Goal: Navigation & Orientation: Find specific page/section

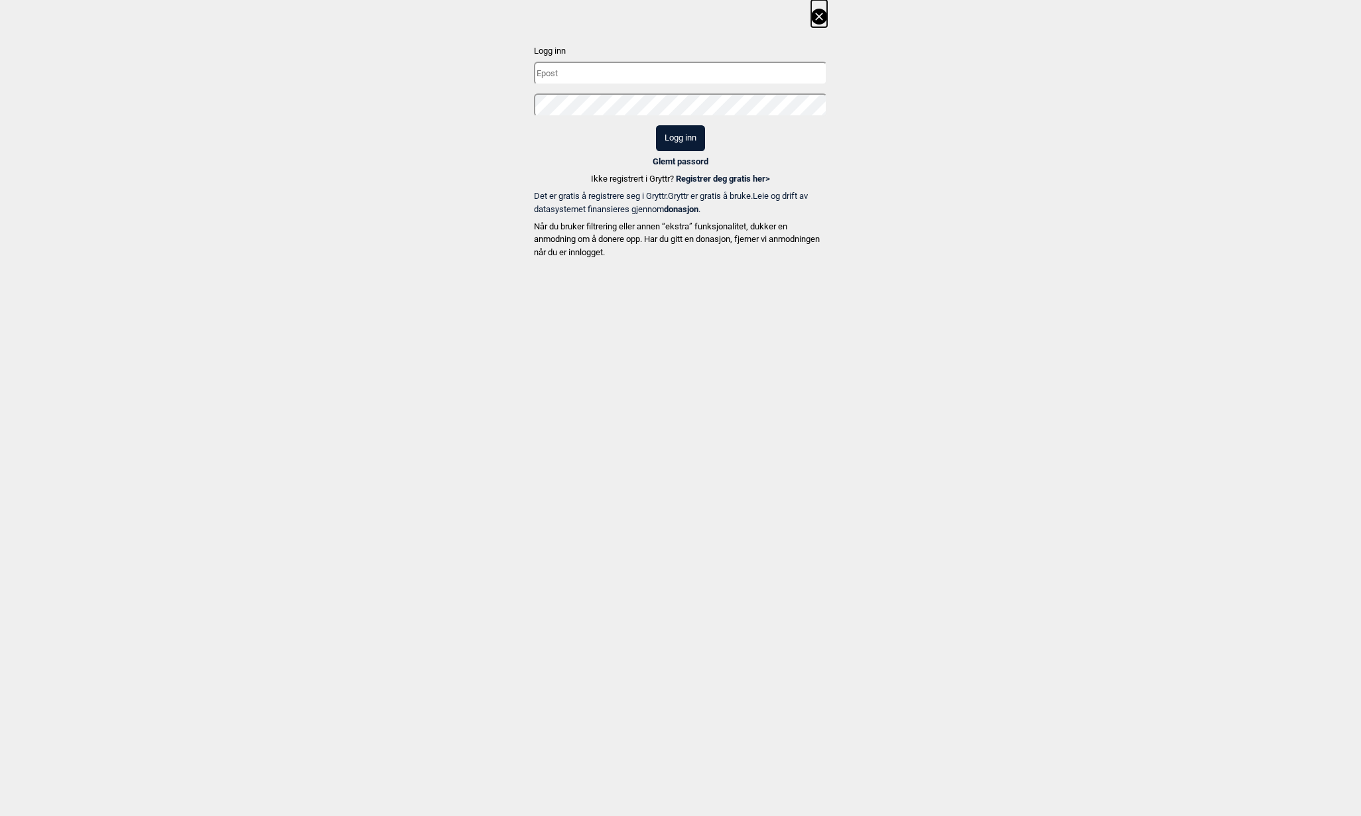
type input "[EMAIL_ADDRESS][DOMAIN_NAME]"
click at [696, 136] on button "Logg inn" at bounding box center [680, 138] width 49 height 26
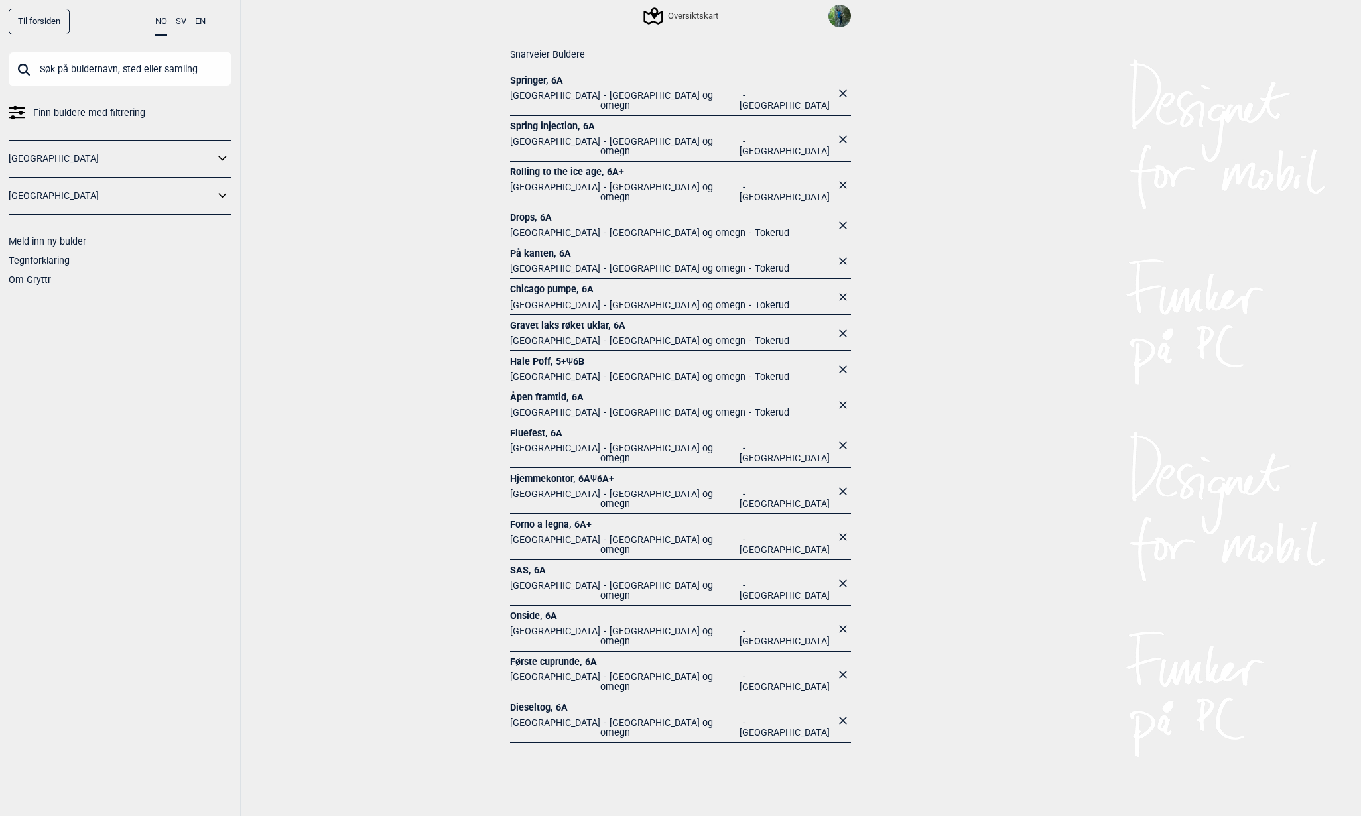
click at [546, 473] on link "Hjemmekontor , 6A Ψ 6A+" at bounding box center [672, 479] width 325 height 13
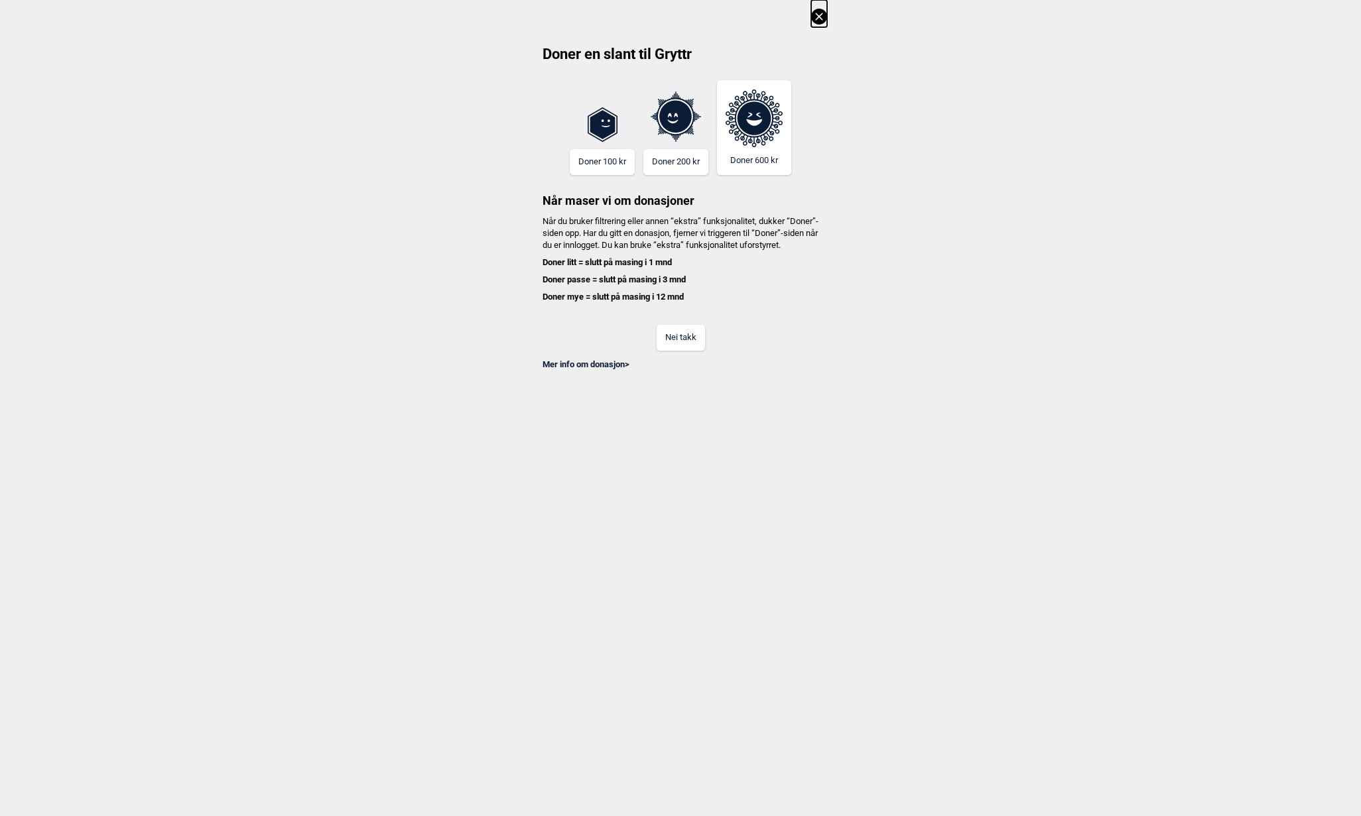
click at [698, 351] on button "Nei takk" at bounding box center [681, 338] width 48 height 26
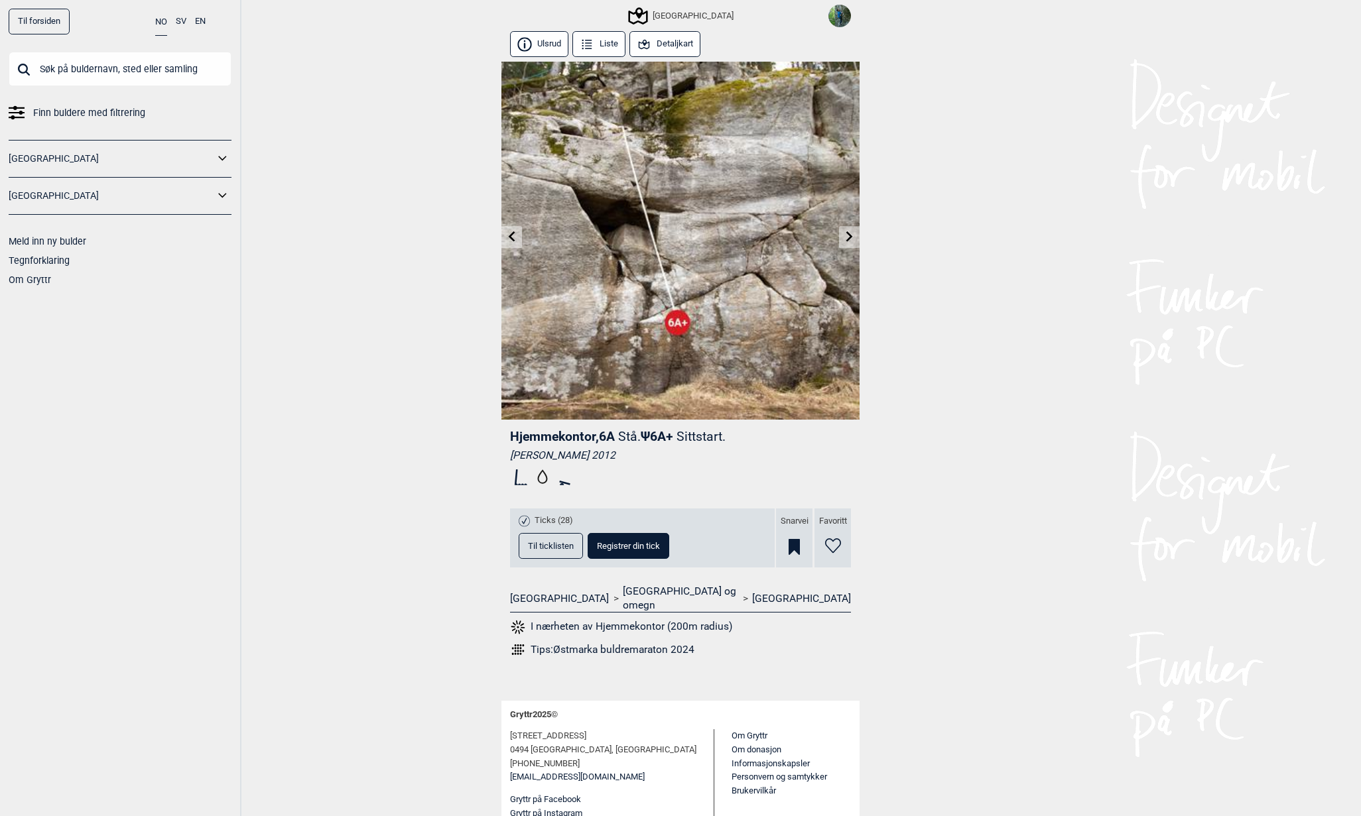
click at [856, 243] on link at bounding box center [849, 237] width 21 height 22
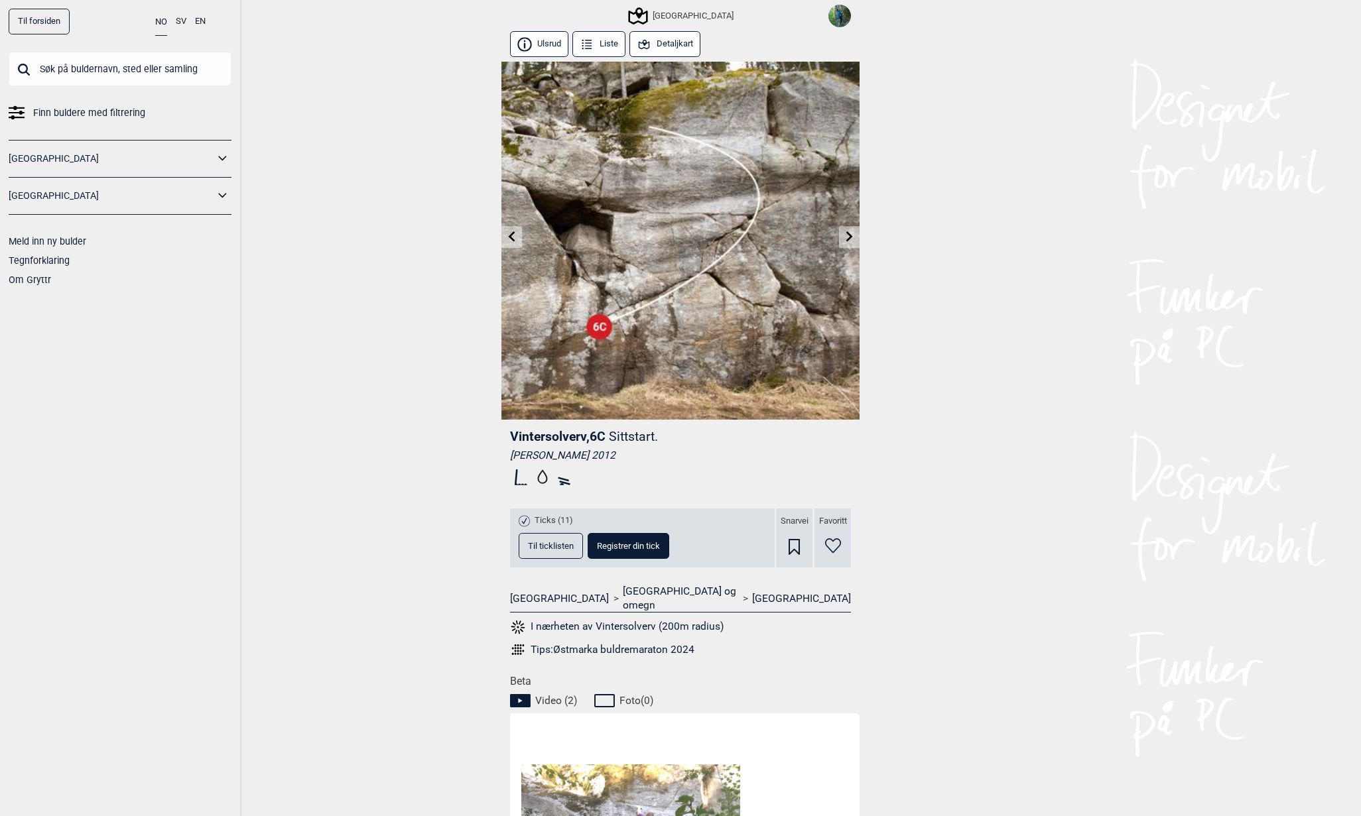
click at [842, 21] on img at bounding box center [839, 16] width 23 height 23
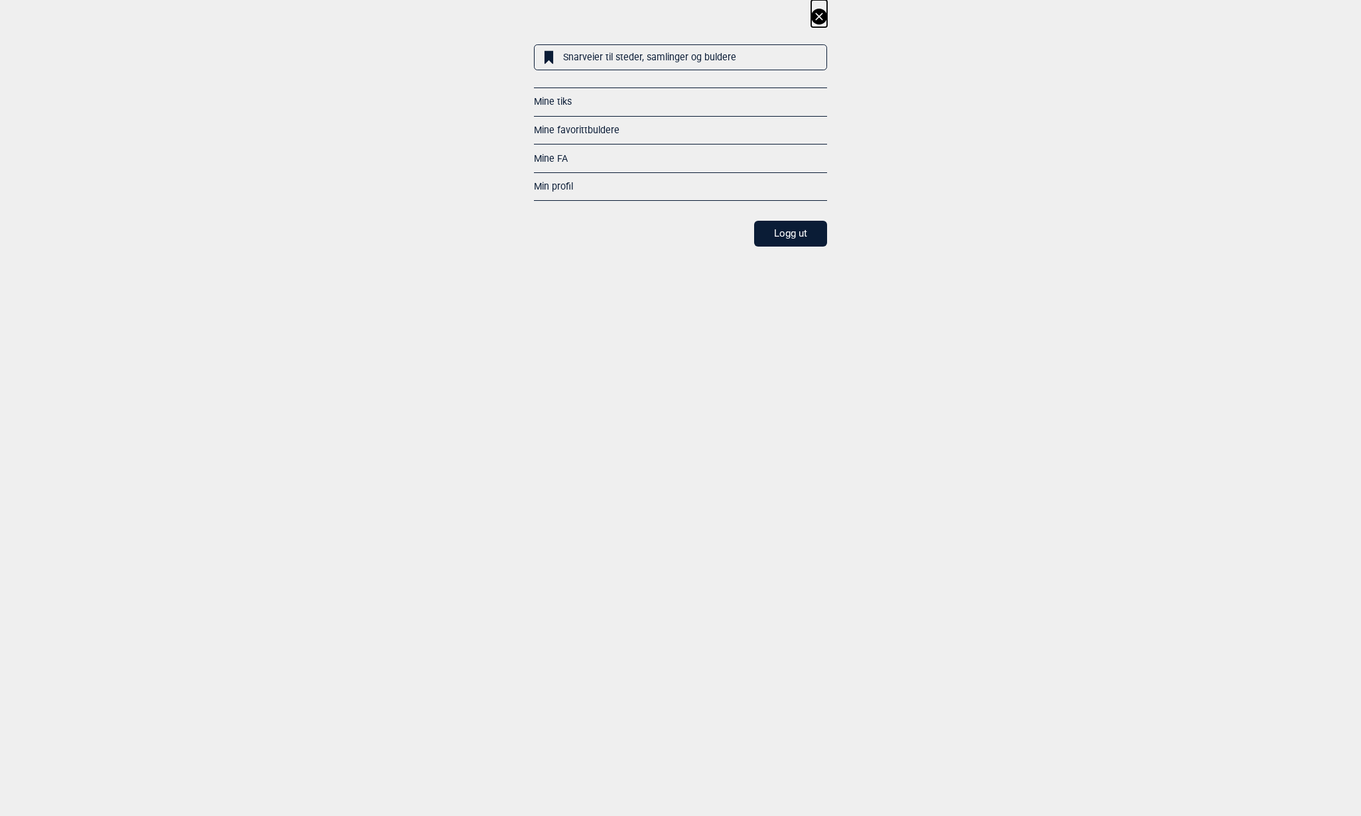
click at [622, 56] on link "Snarveier til steder, samlinger og buldere" at bounding box center [680, 57] width 293 height 26
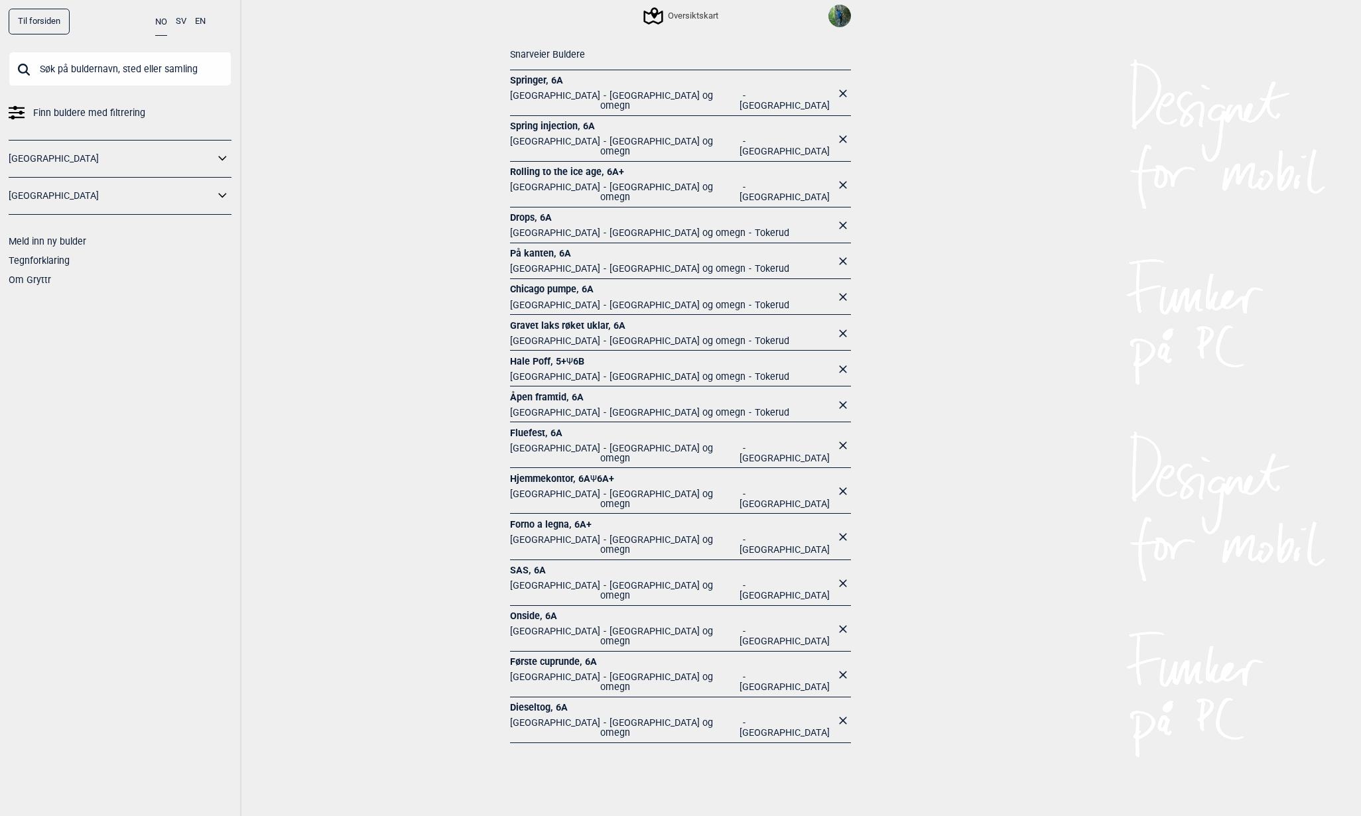
click at [543, 564] on span "SAS , 6A Norge [GEOGRAPHIC_DATA] og omegn [GEOGRAPHIC_DATA]" at bounding box center [672, 584] width 325 height 41
click at [533, 564] on span "SAS , 6A Norge [GEOGRAPHIC_DATA] og omegn [GEOGRAPHIC_DATA]" at bounding box center [672, 584] width 325 height 41
click at [600, 489] on li "[GEOGRAPHIC_DATA] og omegn" at bounding box center [669, 501] width 139 height 25
click at [537, 519] on span "Forno a legna , 6A+ Norge [GEOGRAPHIC_DATA] og omegn [GEOGRAPHIC_DATA]" at bounding box center [672, 539] width 325 height 41
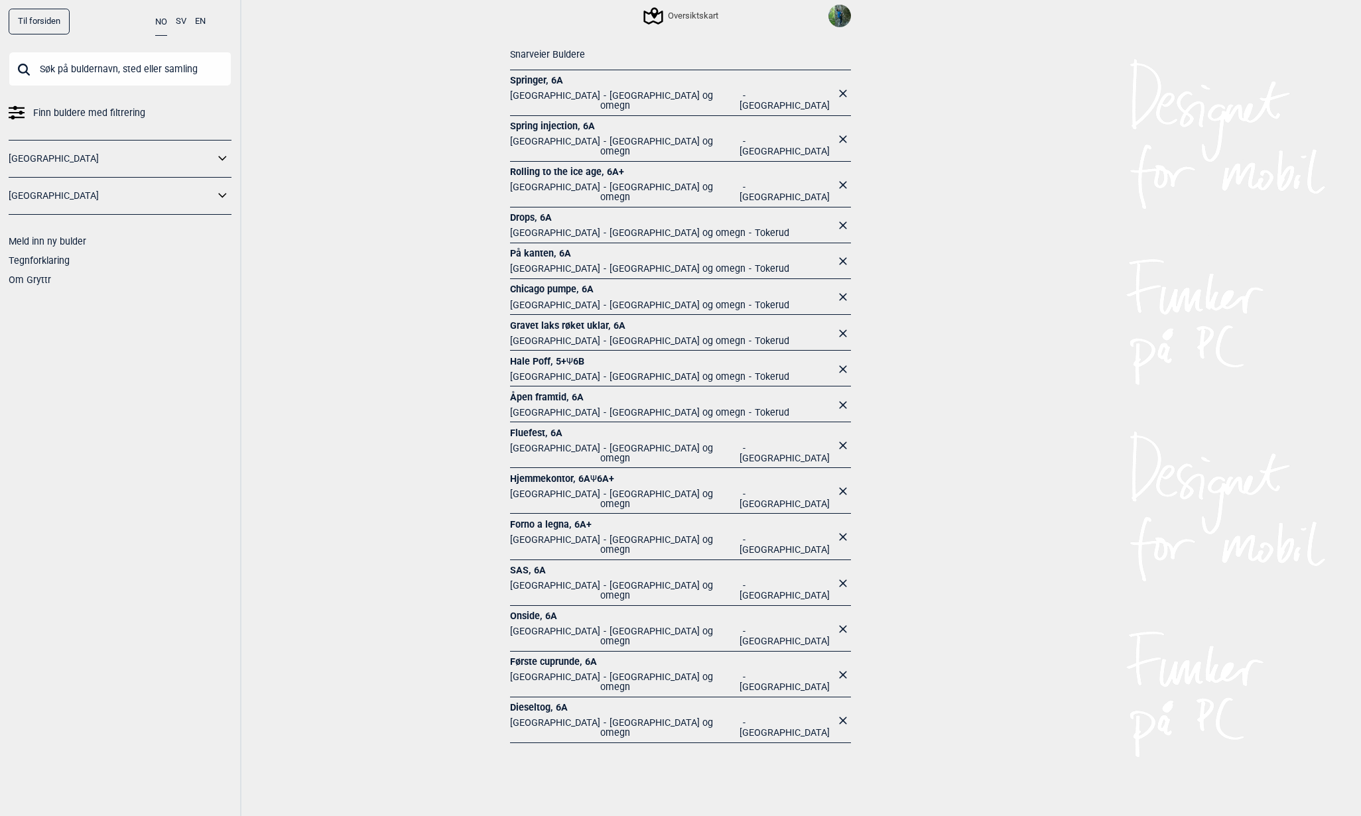
click at [531, 564] on span "SAS , 6A Norge [GEOGRAPHIC_DATA] og omegn [GEOGRAPHIC_DATA]" at bounding box center [672, 584] width 325 height 41
click at [529, 564] on span "SAS , 6A Norge [GEOGRAPHIC_DATA] og omegn [GEOGRAPHIC_DATA]" at bounding box center [672, 584] width 325 height 41
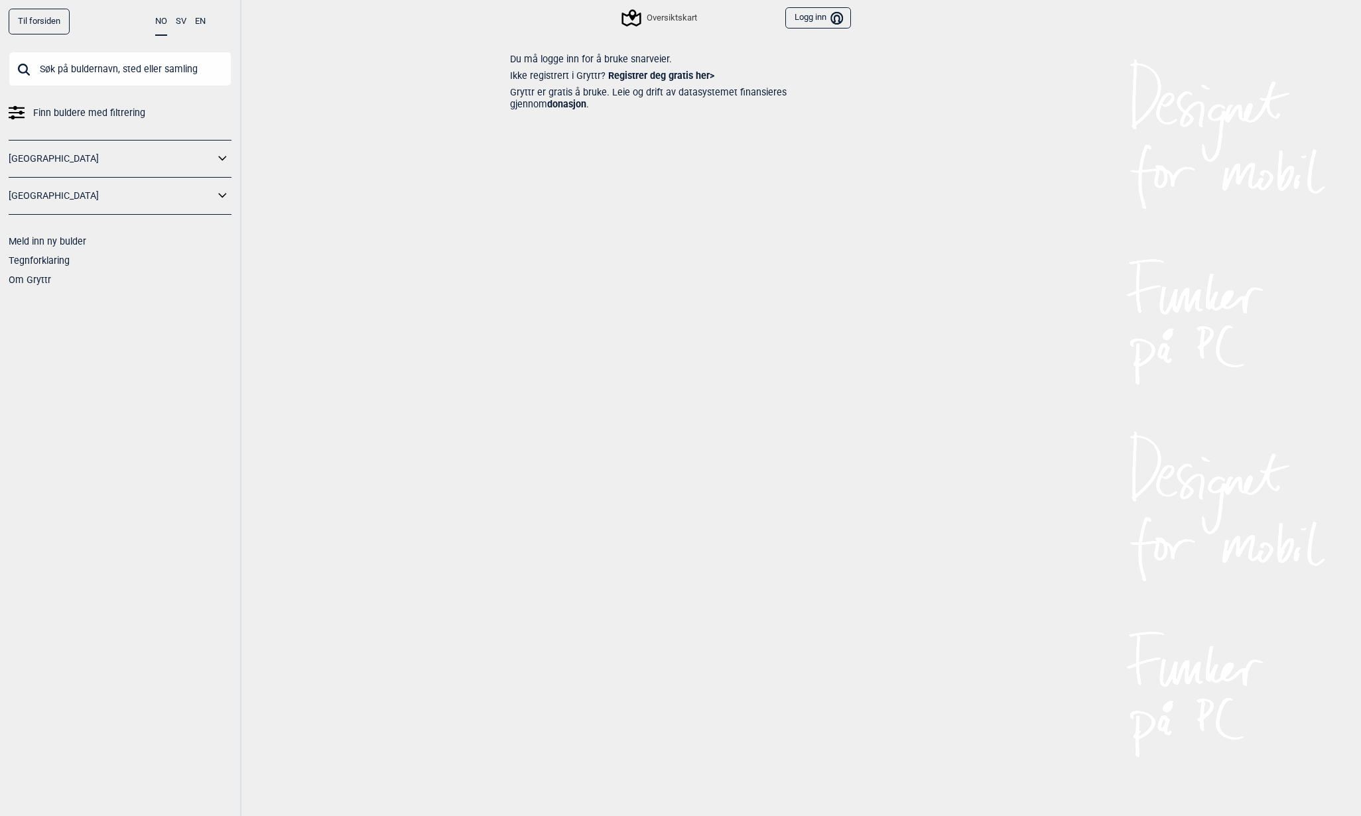
click at [826, 26] on button "Logg inn Bruker" at bounding box center [818, 18] width 66 height 22
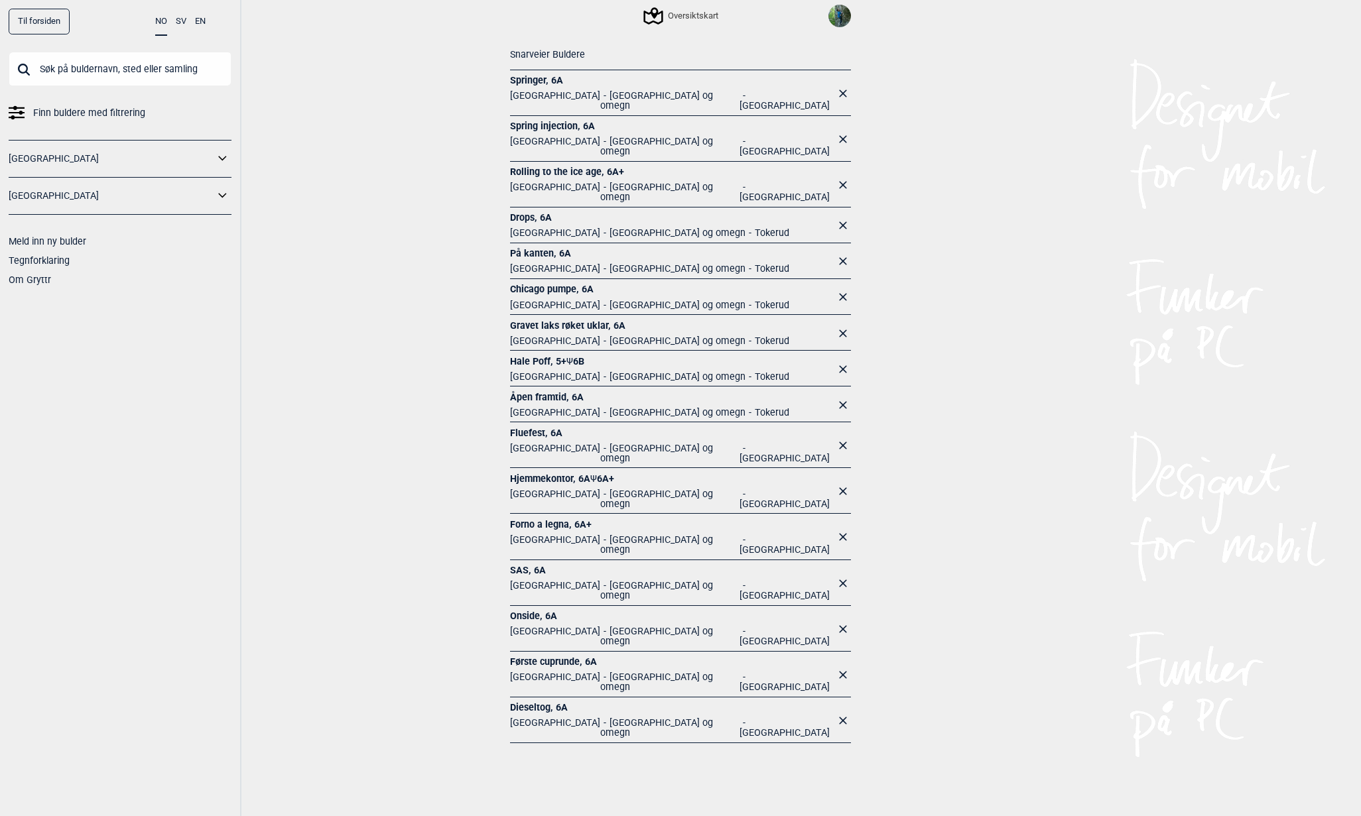
click at [524, 564] on span "SAS , 6A Norge [GEOGRAPHIC_DATA] og omegn [GEOGRAPHIC_DATA]" at bounding box center [672, 584] width 325 height 41
click at [522, 564] on link "SAS , 6A" at bounding box center [672, 570] width 325 height 13
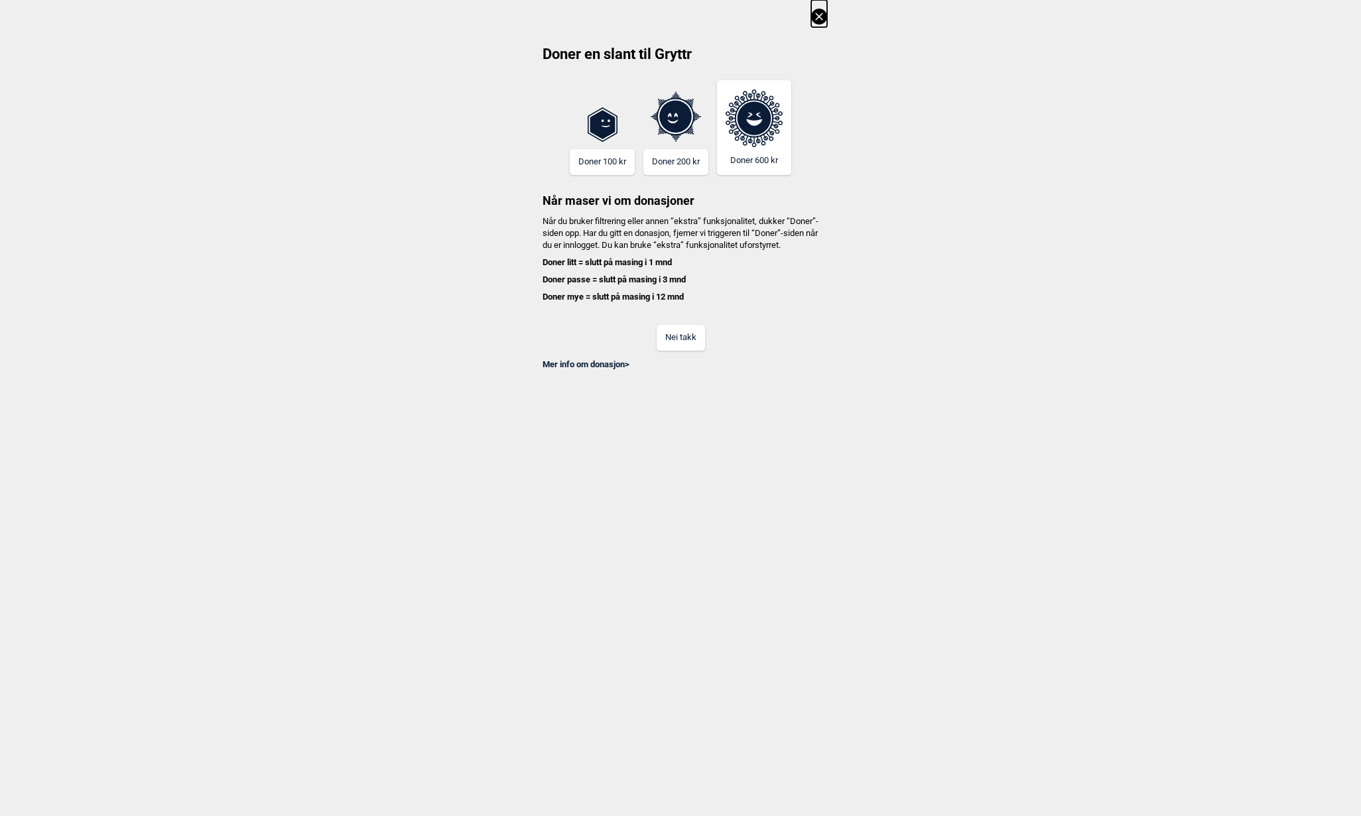
click at [669, 351] on button "Nei takk" at bounding box center [681, 338] width 48 height 26
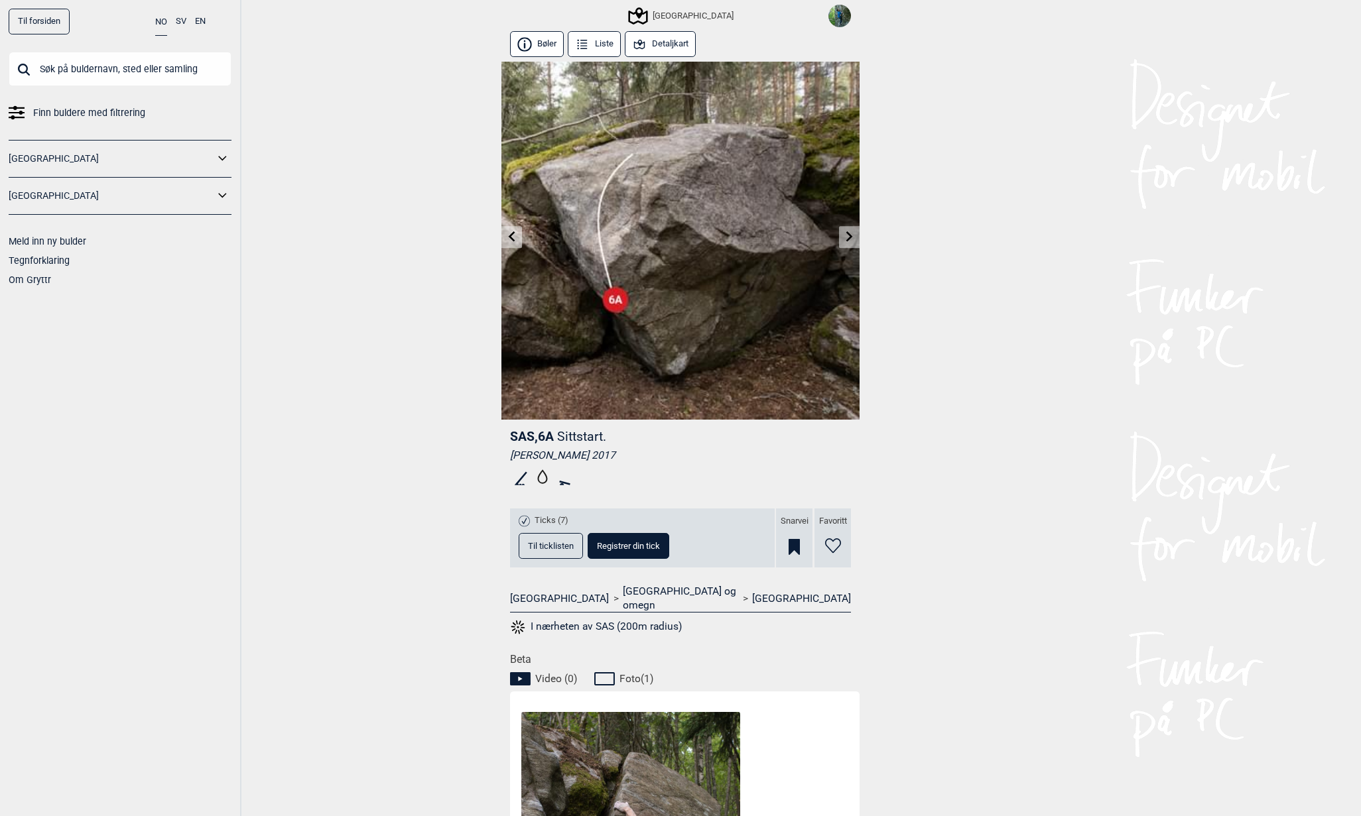
click at [843, 19] on img at bounding box center [839, 16] width 23 height 23
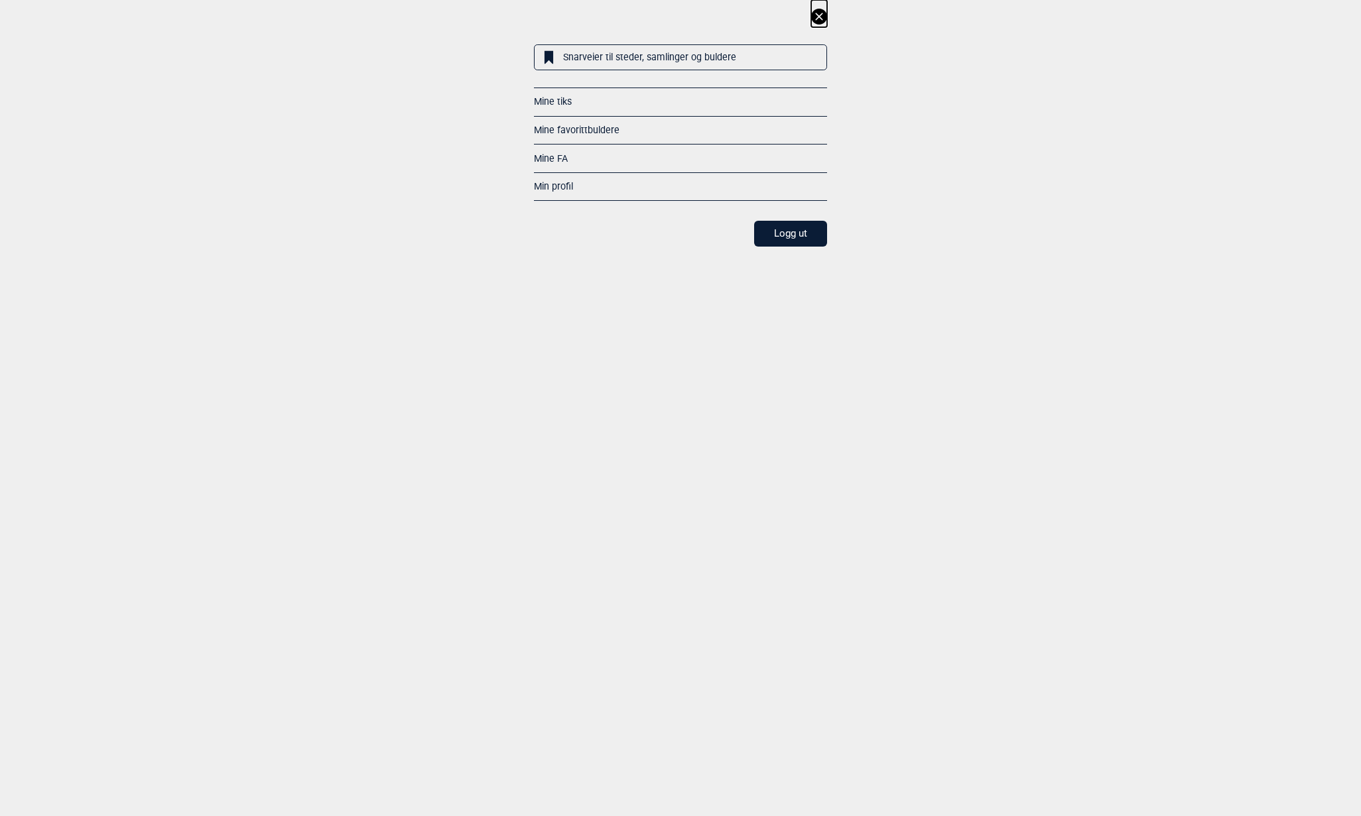
click at [630, 54] on link "Snarveier til steder, samlinger og buldere" at bounding box center [680, 57] width 293 height 26
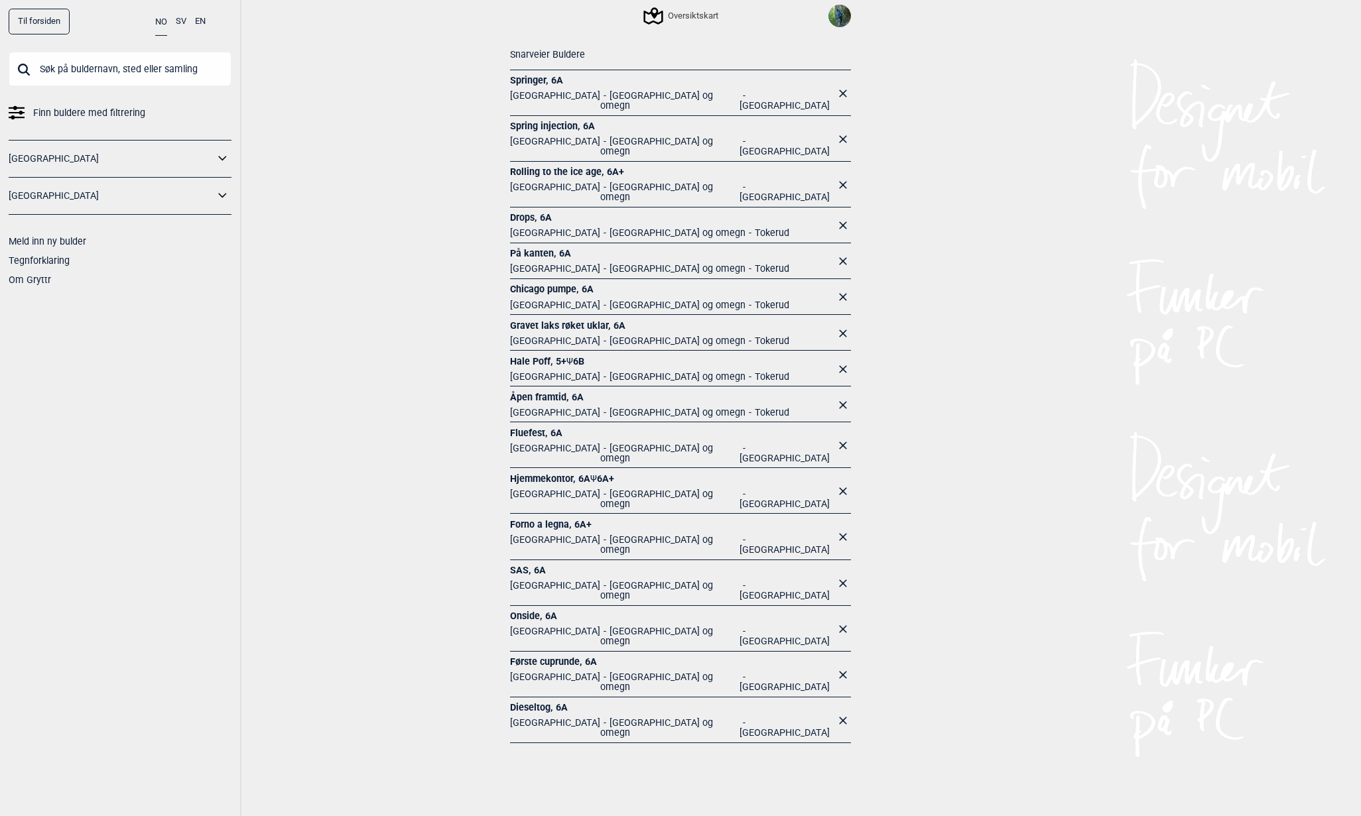
click at [542, 427] on span "Fluefest , 6A Norge Oslo og omegn Sentrale Østmarka" at bounding box center [672, 447] width 325 height 41
click at [529, 427] on link "Fluefest , 6A" at bounding box center [672, 433] width 325 height 13
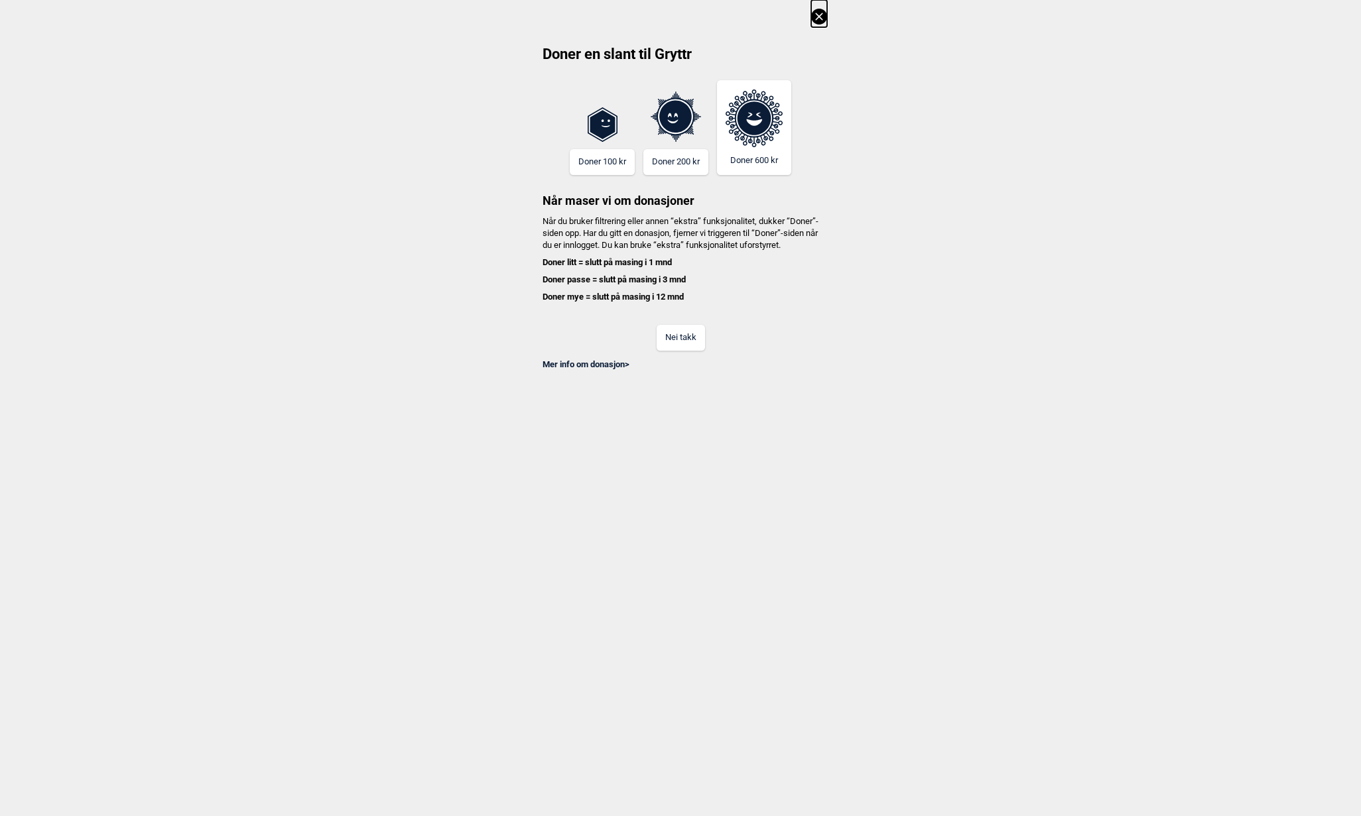
click at [685, 344] on button "Nei takk" at bounding box center [681, 338] width 48 height 26
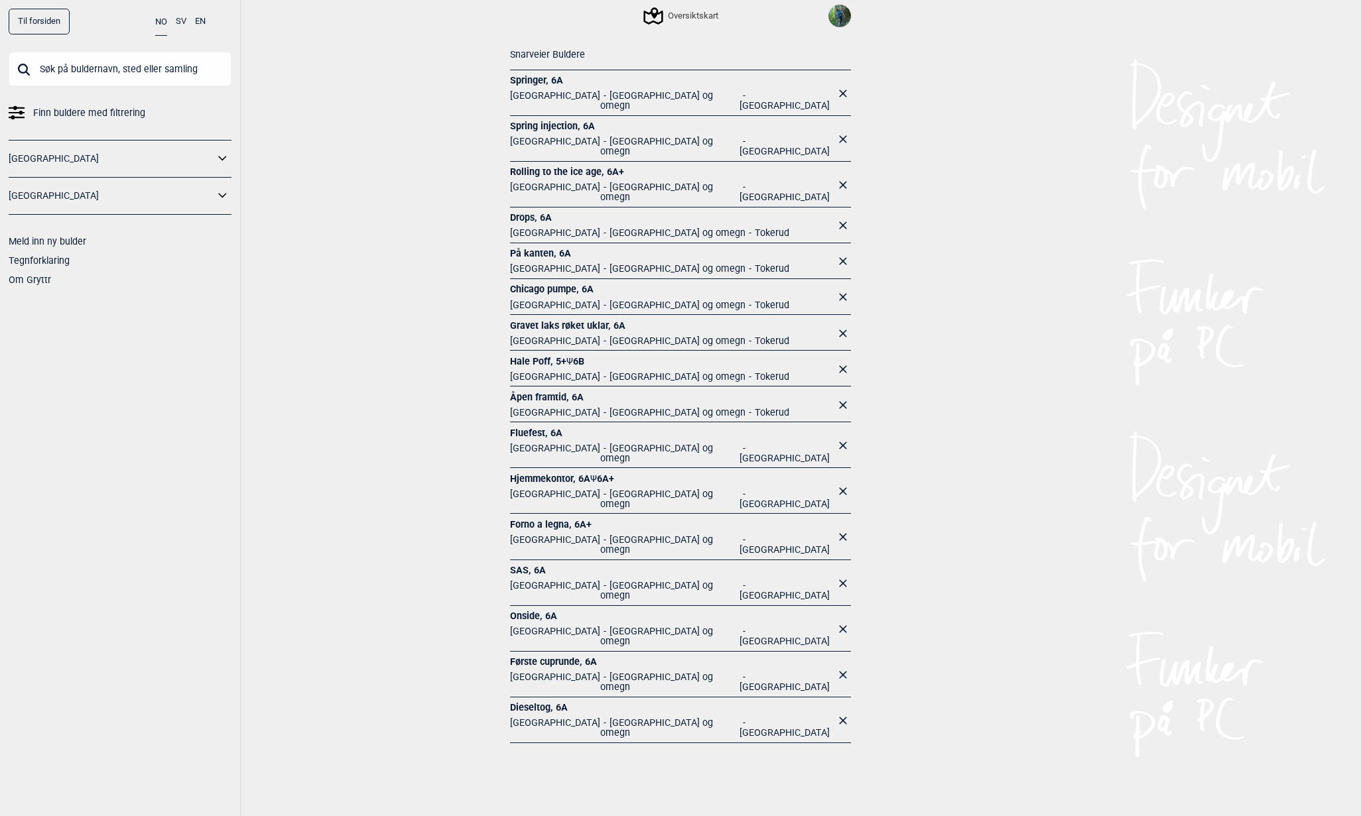
click at [552, 656] on link "Første cuprunde , 6A" at bounding box center [672, 662] width 325 height 13
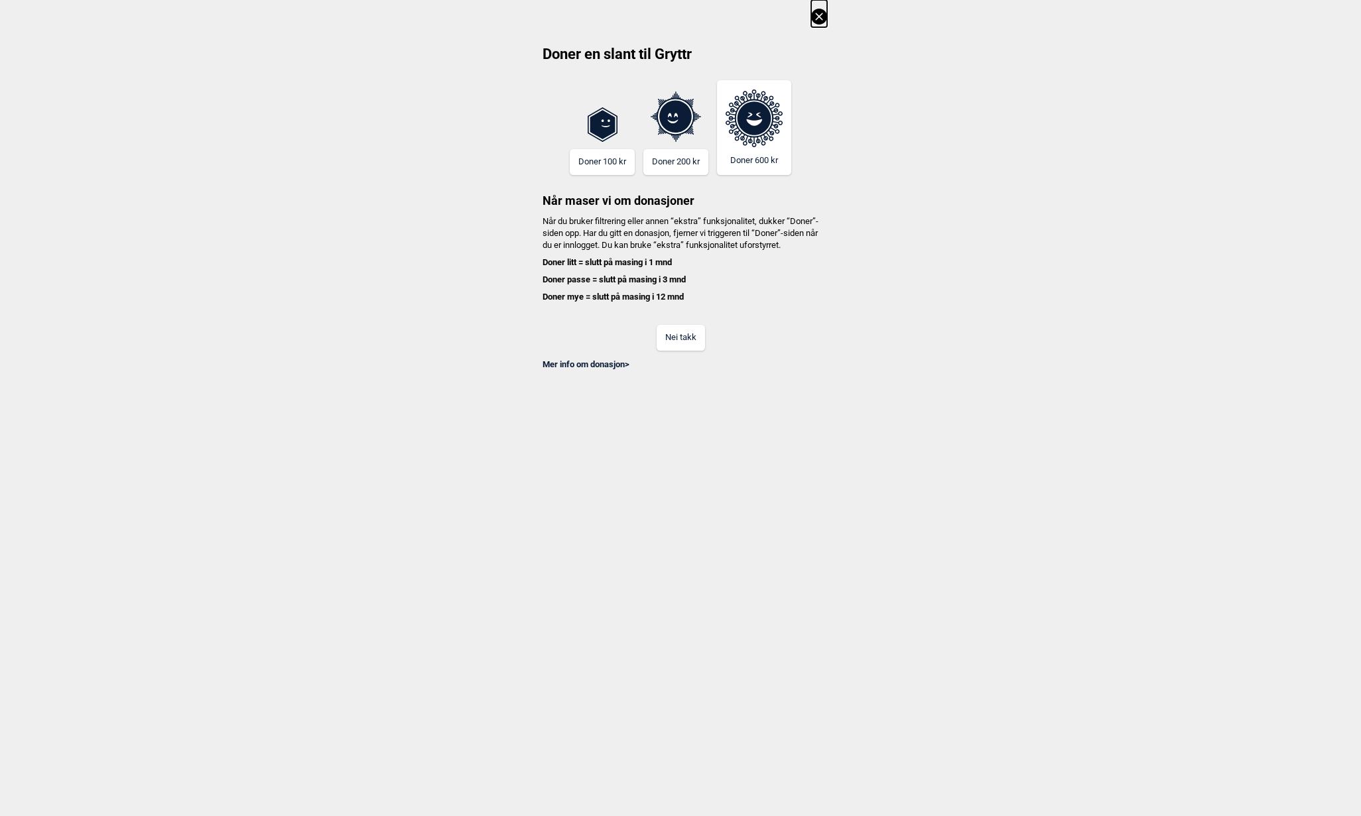
click at [678, 349] on button "Nei takk" at bounding box center [681, 338] width 48 height 26
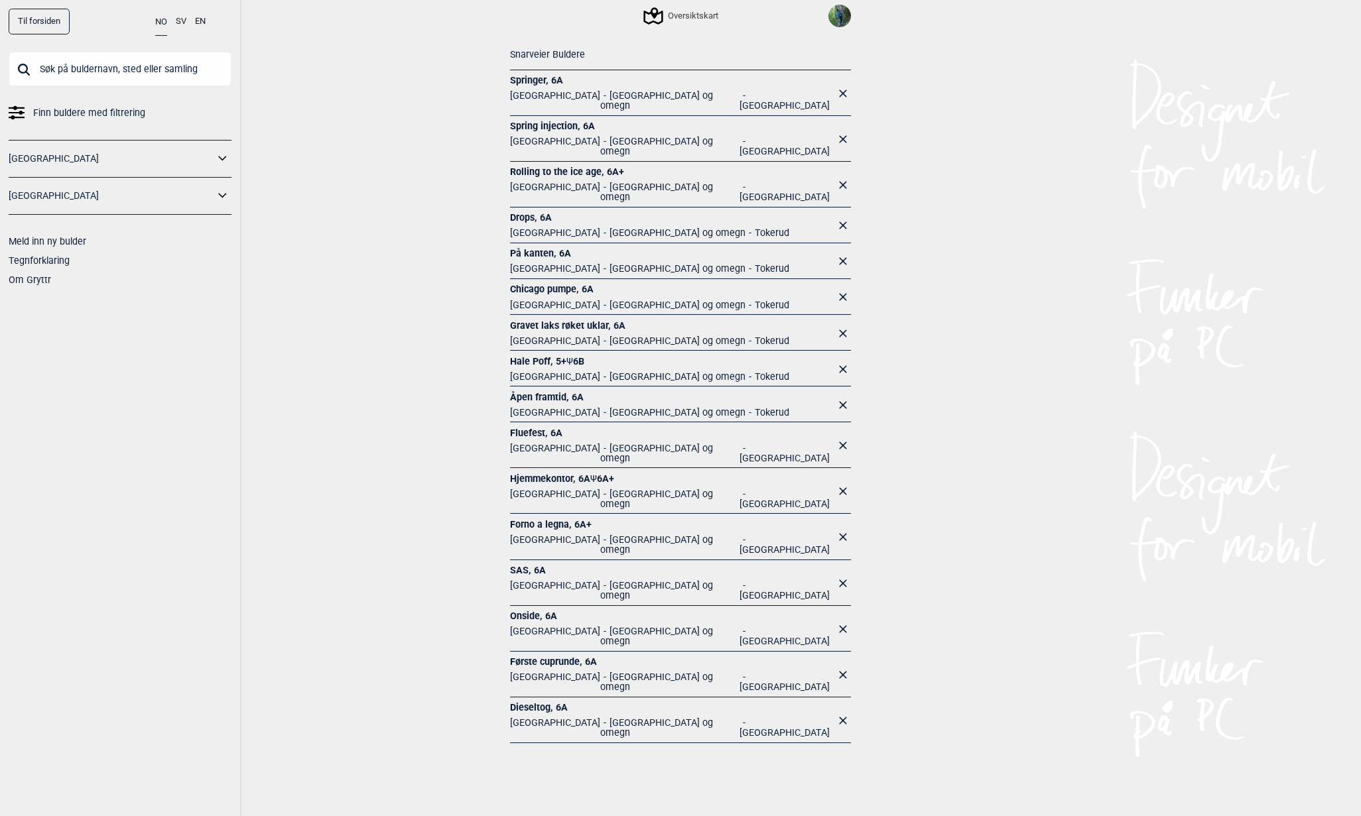
click at [547, 702] on link "Dieseltog , 6A" at bounding box center [672, 708] width 325 height 13
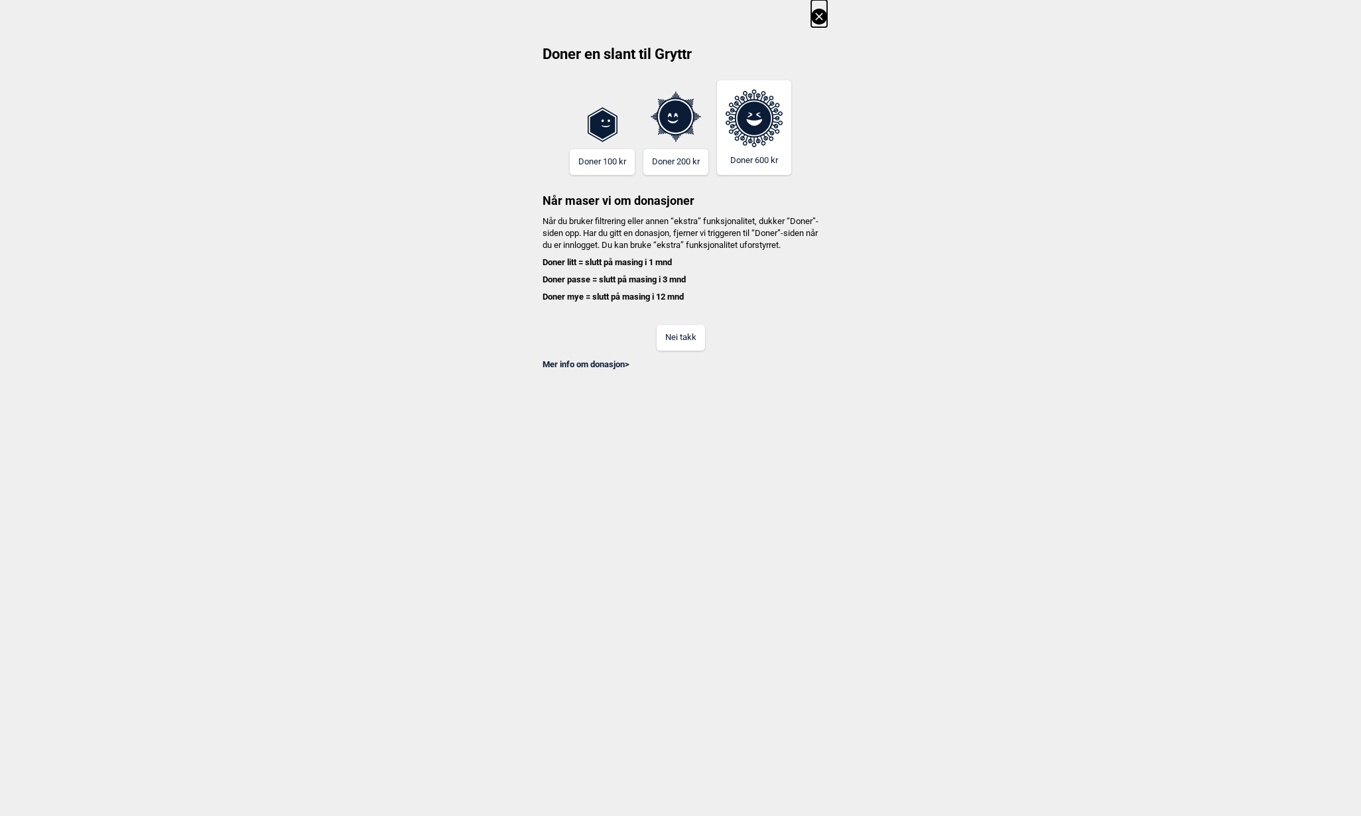
click at [696, 330] on div "Nei takk" at bounding box center [680, 329] width 293 height 43
click at [693, 349] on button "Nei takk" at bounding box center [681, 338] width 48 height 26
